Goal: Task Accomplishment & Management: Use online tool/utility

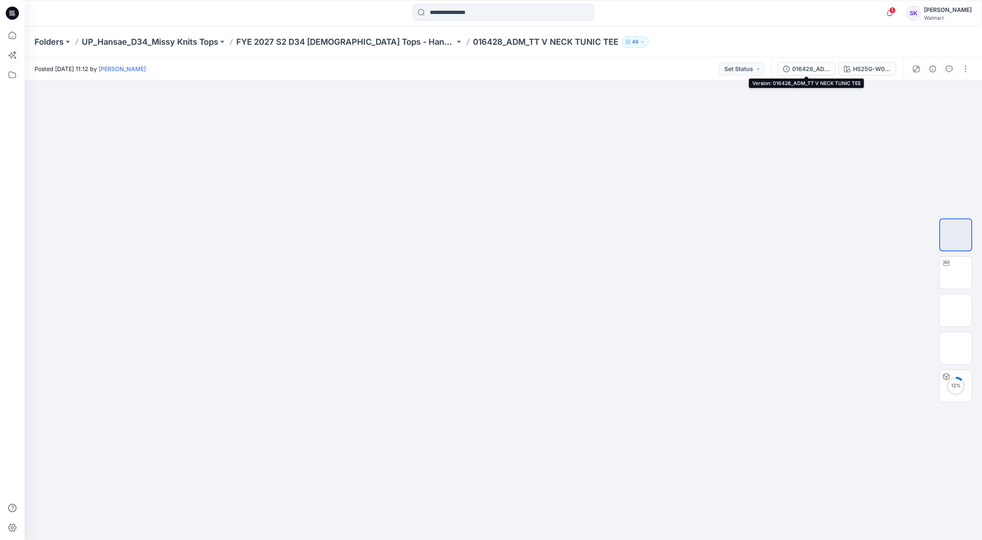
click at [821, 70] on div "016428_ADM_TT V NECK TUNIC TEE" at bounding box center [811, 68] width 38 height 9
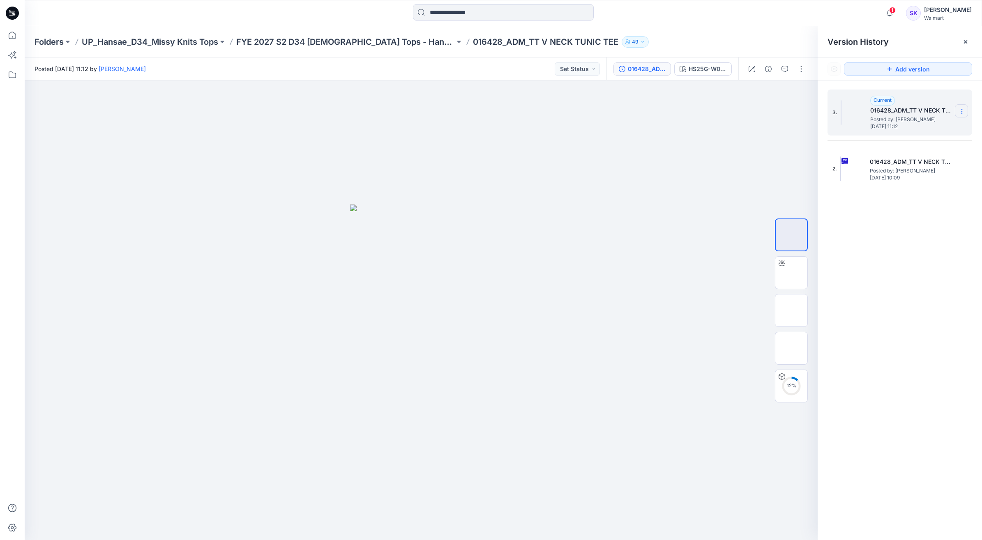
click at [960, 112] on icon at bounding box center [961, 111] width 7 height 7
click at [916, 163] on span "Delete Version" at bounding box center [905, 164] width 39 height 10
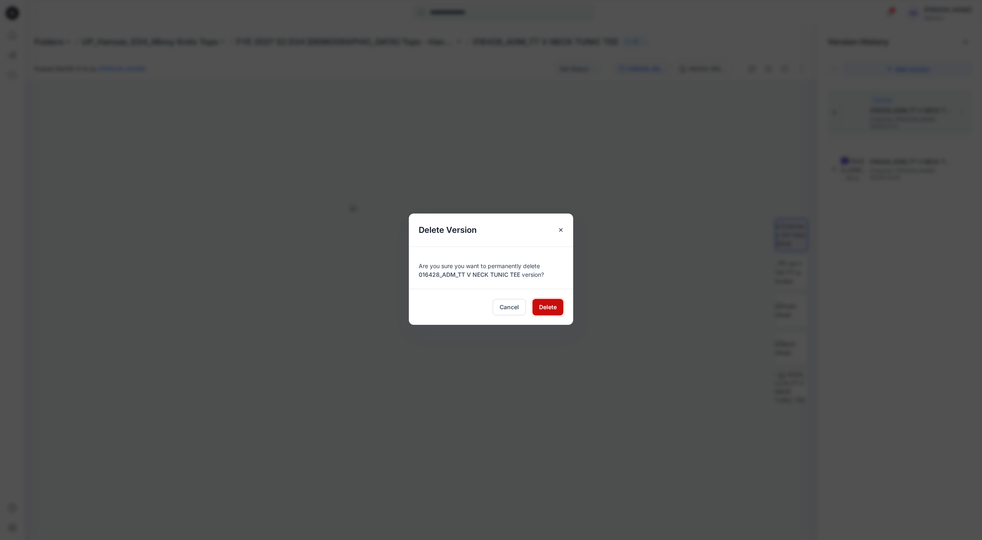
click at [542, 308] on span "Delete" at bounding box center [548, 307] width 18 height 9
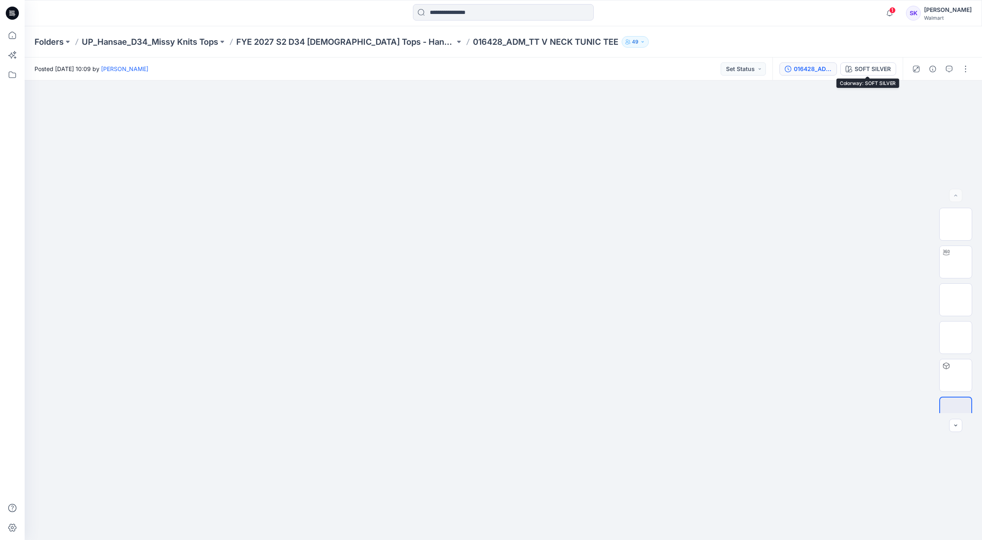
click at [835, 66] on button "016428_ADM_TT V NECK TUNIC TEE" at bounding box center [808, 68] width 58 height 13
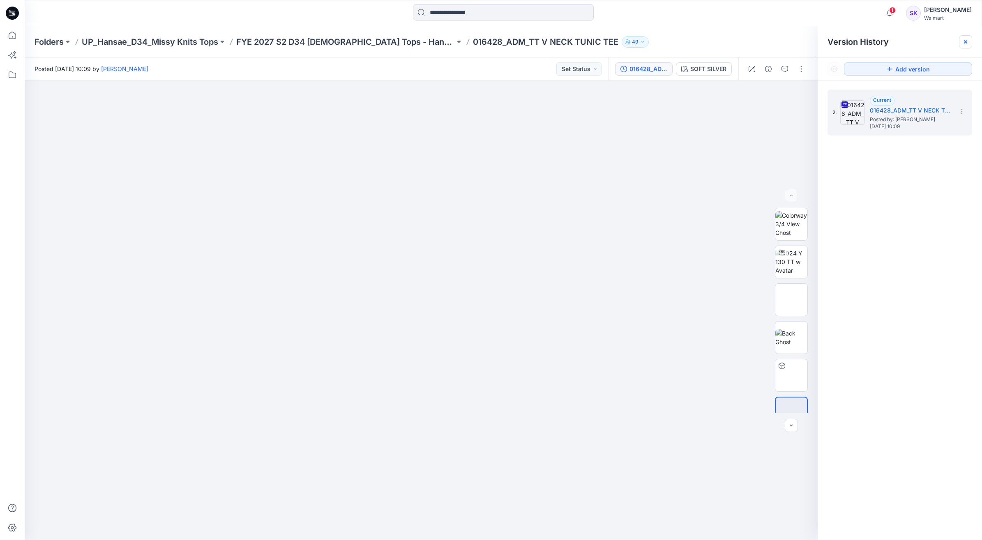
click at [961, 42] on div at bounding box center [965, 41] width 13 height 13
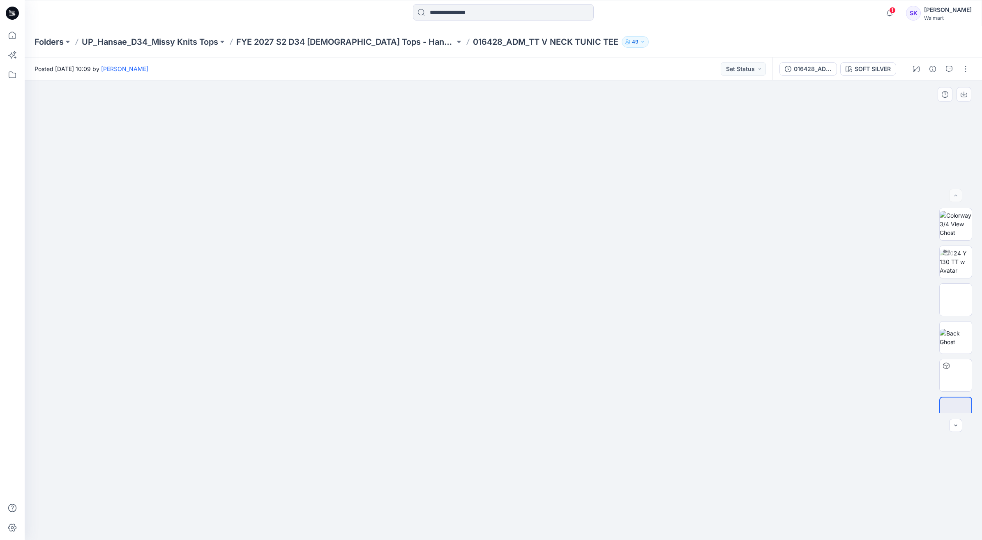
click at [801, 190] on div at bounding box center [503, 311] width 957 height 460
click at [867, 71] on div "SOFT SILVER" at bounding box center [872, 68] width 36 height 9
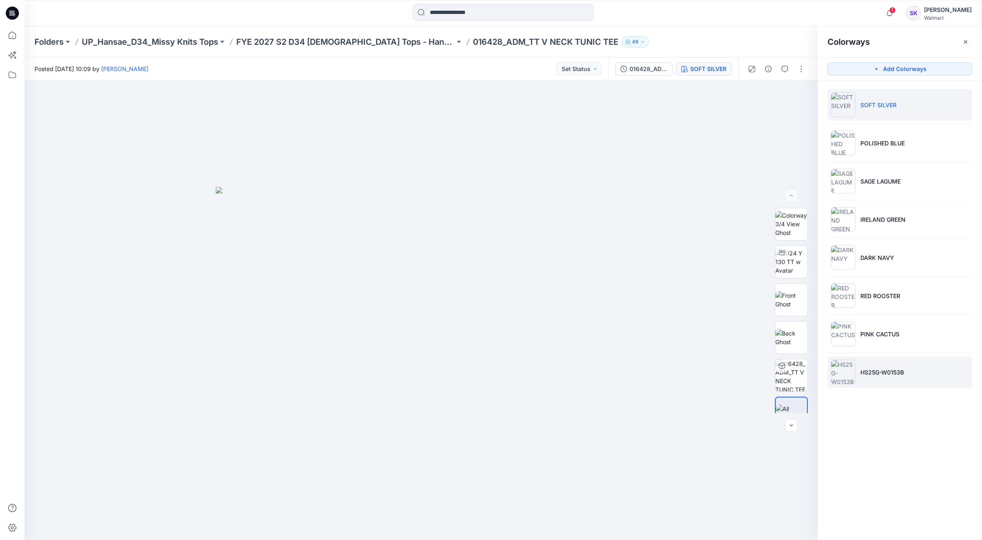
click at [871, 379] on li "HS25G-W0153B" at bounding box center [899, 372] width 145 height 31
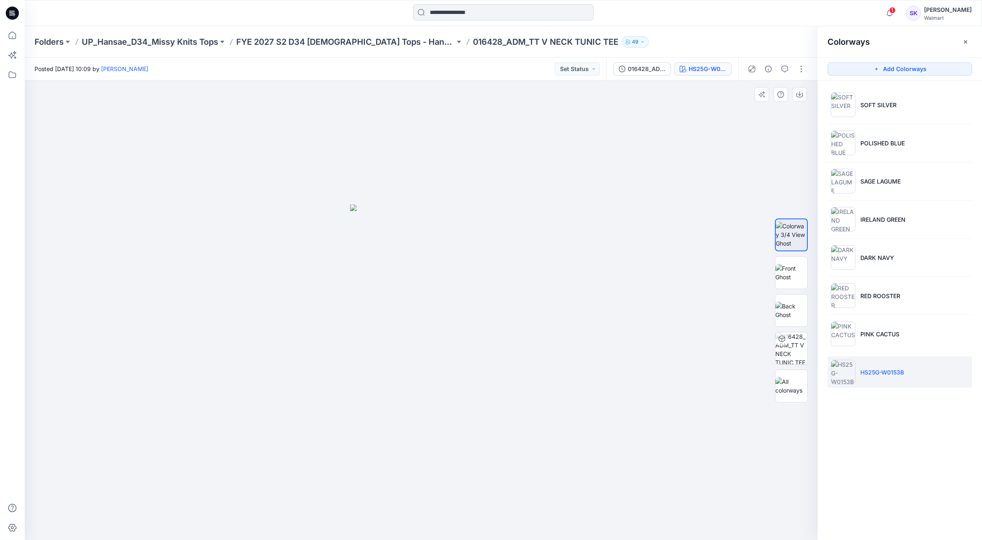
click at [467, 288] on img at bounding box center [421, 372] width 142 height 335
click at [702, 375] on div at bounding box center [421, 311] width 793 height 460
click at [334, 44] on p "FYE 2027 S2 D34 [DEMOGRAPHIC_DATA] Tops - Hansae" at bounding box center [345, 42] width 219 height 12
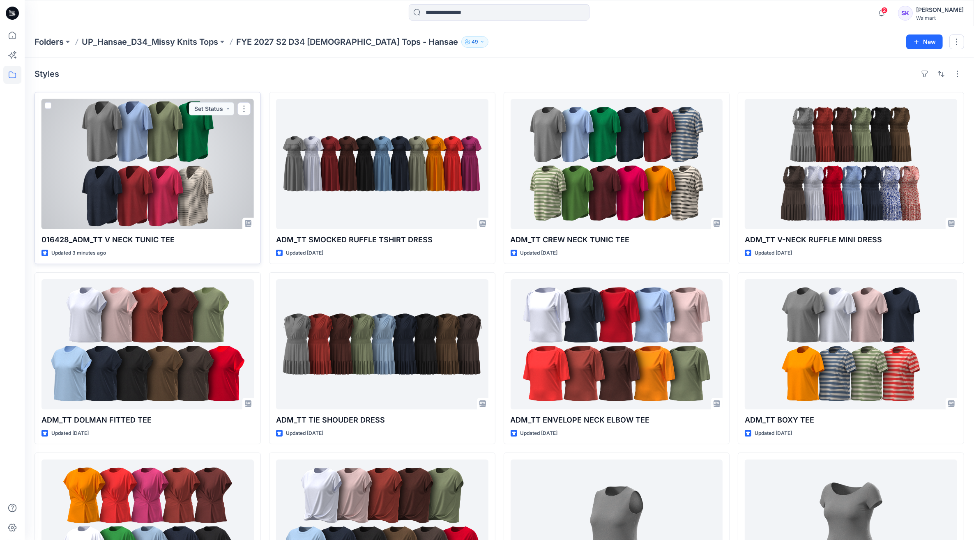
click at [141, 138] on div at bounding box center [147, 164] width 212 height 130
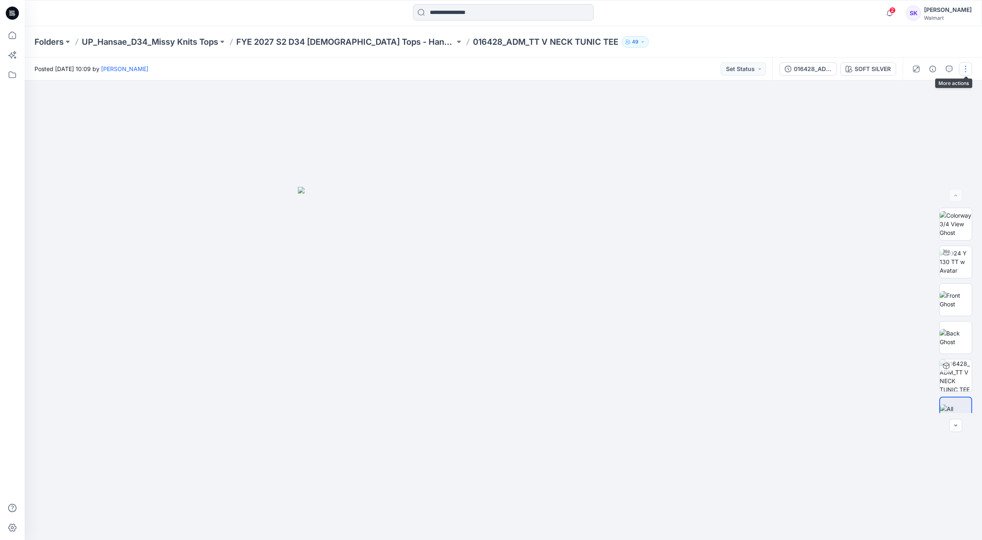
click at [966, 63] on button "button" at bounding box center [965, 68] width 13 height 13
click at [913, 156] on p "Duplicate to..." at bounding box center [926, 156] width 37 height 9
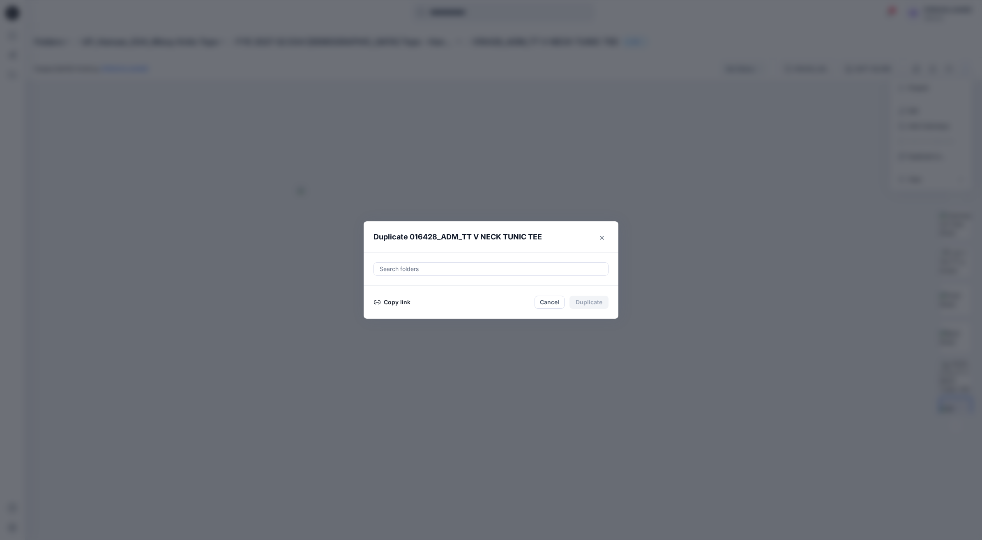
click at [407, 303] on button "Copy link" at bounding box center [391, 302] width 37 height 10
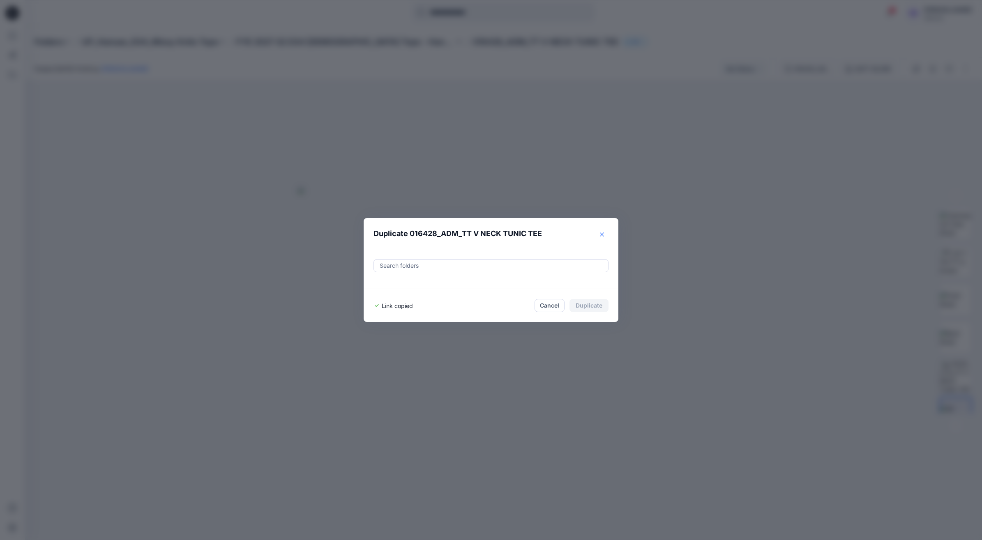
click at [605, 232] on button "Close" at bounding box center [601, 234] width 13 height 13
